Goal: Check status

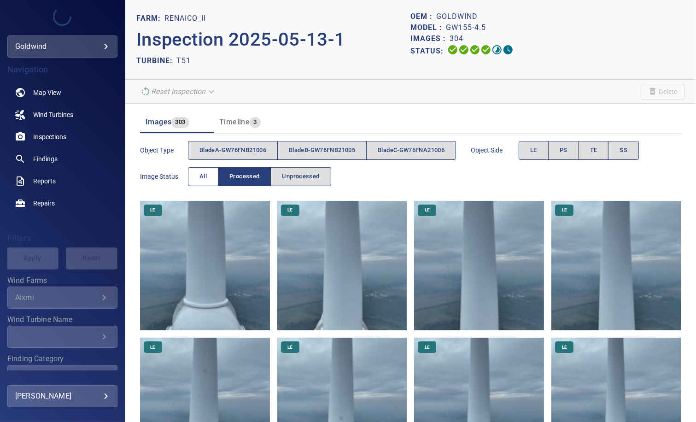
click at [210, 172] on button "All" at bounding box center [203, 176] width 30 height 19
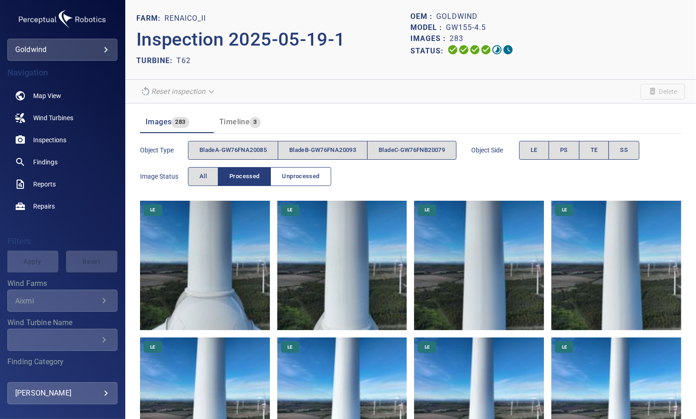
click at [302, 175] on span "Unprocessed" at bounding box center [300, 176] width 37 height 11
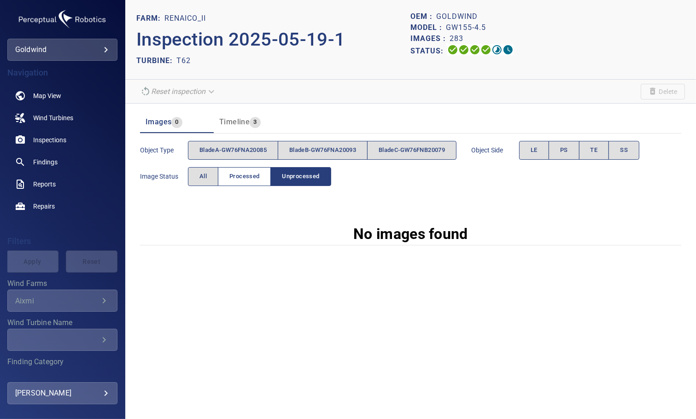
click at [256, 175] on span "Processed" at bounding box center [245, 176] width 30 height 11
